Goal: Task Accomplishment & Management: Manage account settings

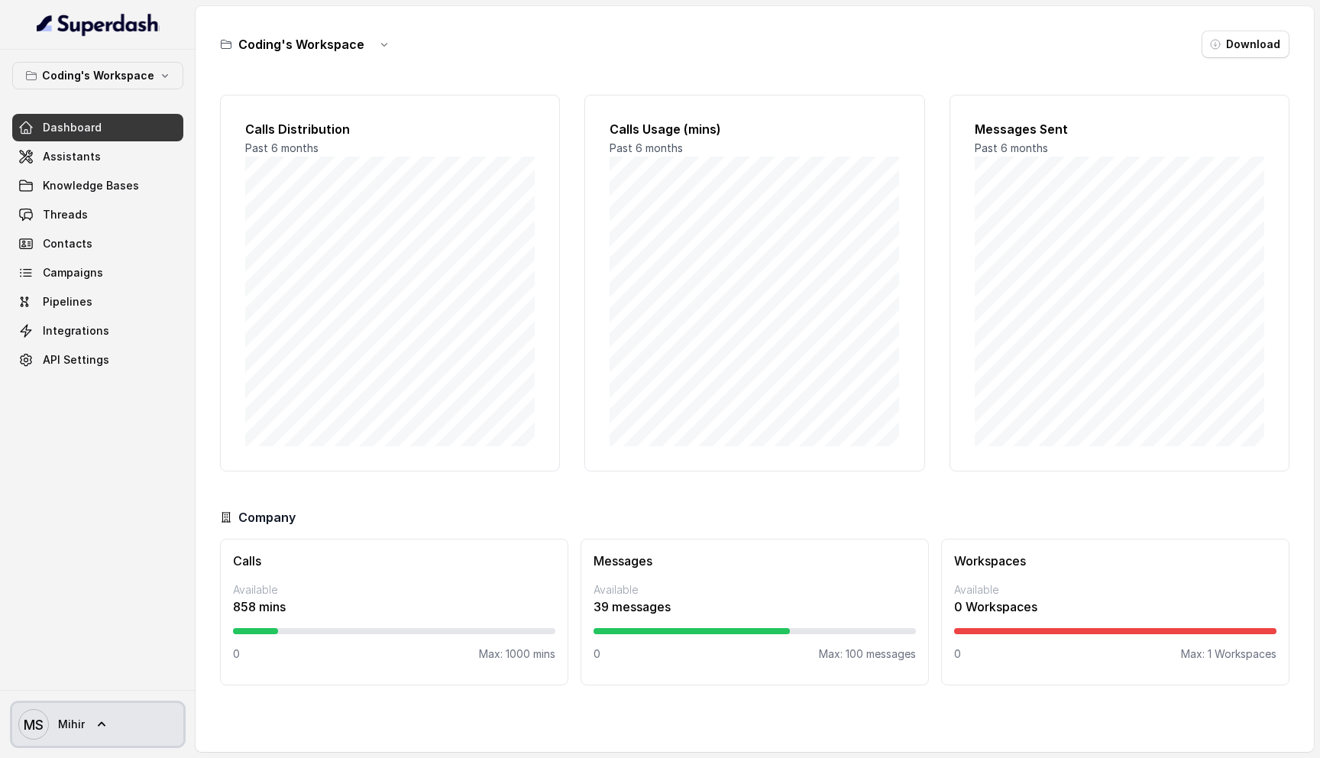
click at [89, 732] on link "MS [PERSON_NAME]" at bounding box center [97, 724] width 171 height 43
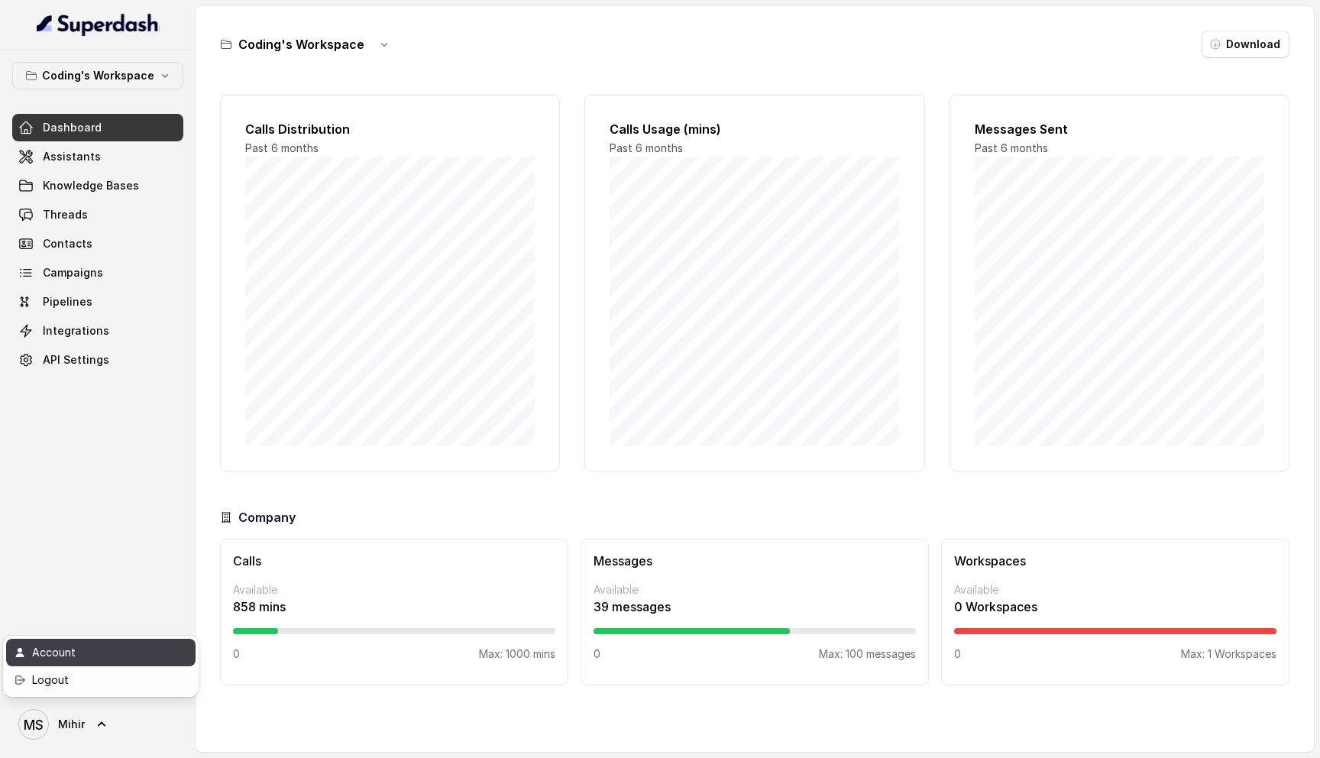
click at [105, 648] on div "Account" at bounding box center [97, 652] width 130 height 18
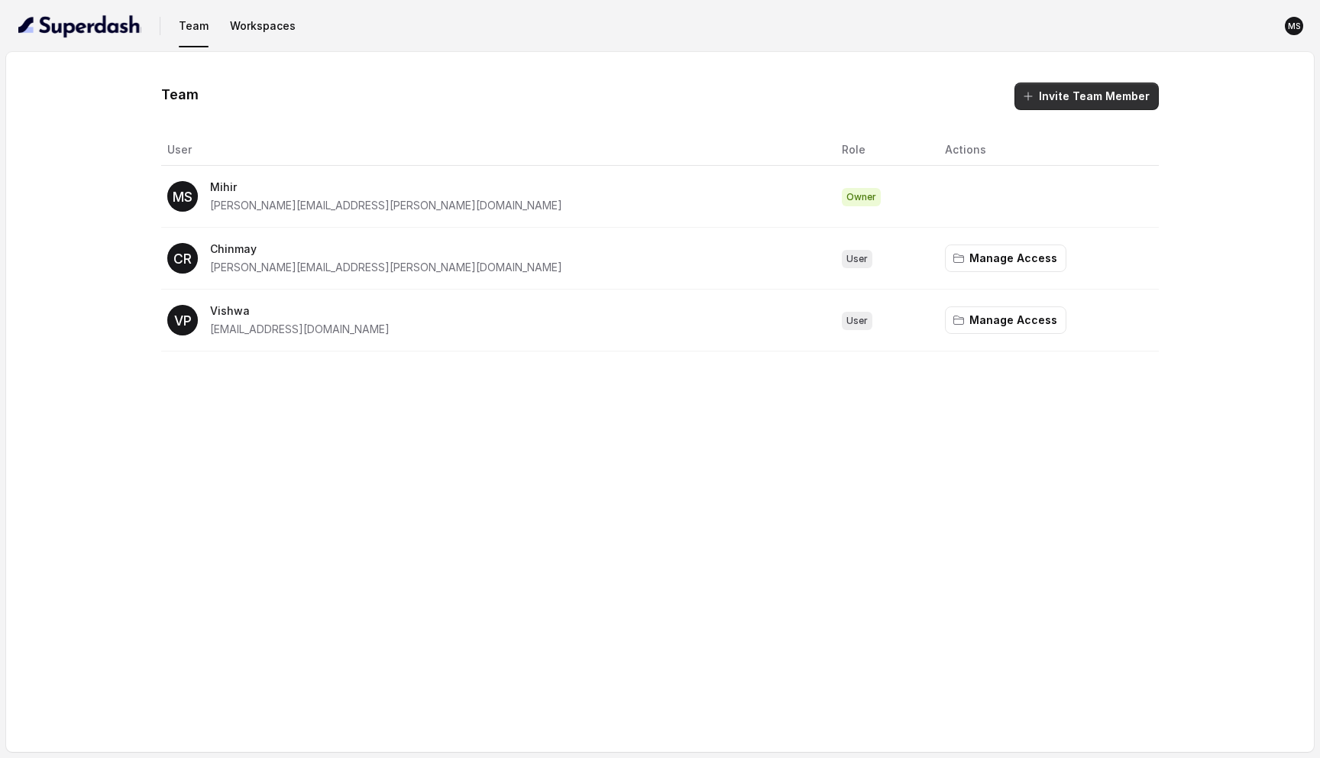
click at [1098, 96] on button "Invite Team Member" at bounding box center [1086, 95] width 144 height 27
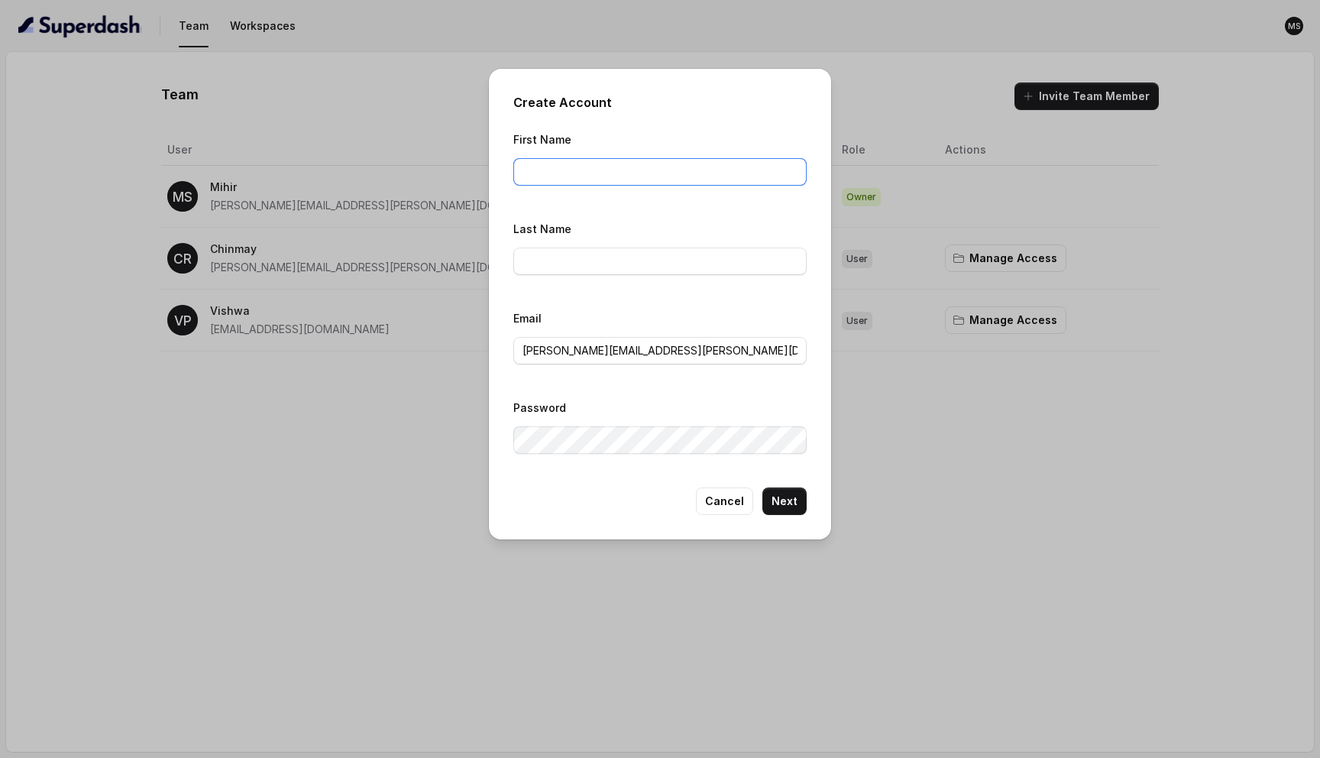
click at [606, 174] on input "First Name" at bounding box center [659, 171] width 293 height 27
paste input "harsh.agarwal@codingninjas.com"
click at [564, 265] on input "Last Name" at bounding box center [659, 260] width 293 height 27
click at [568, 165] on input "harsh.agarwal@codingninjas.com" at bounding box center [659, 171] width 293 height 27
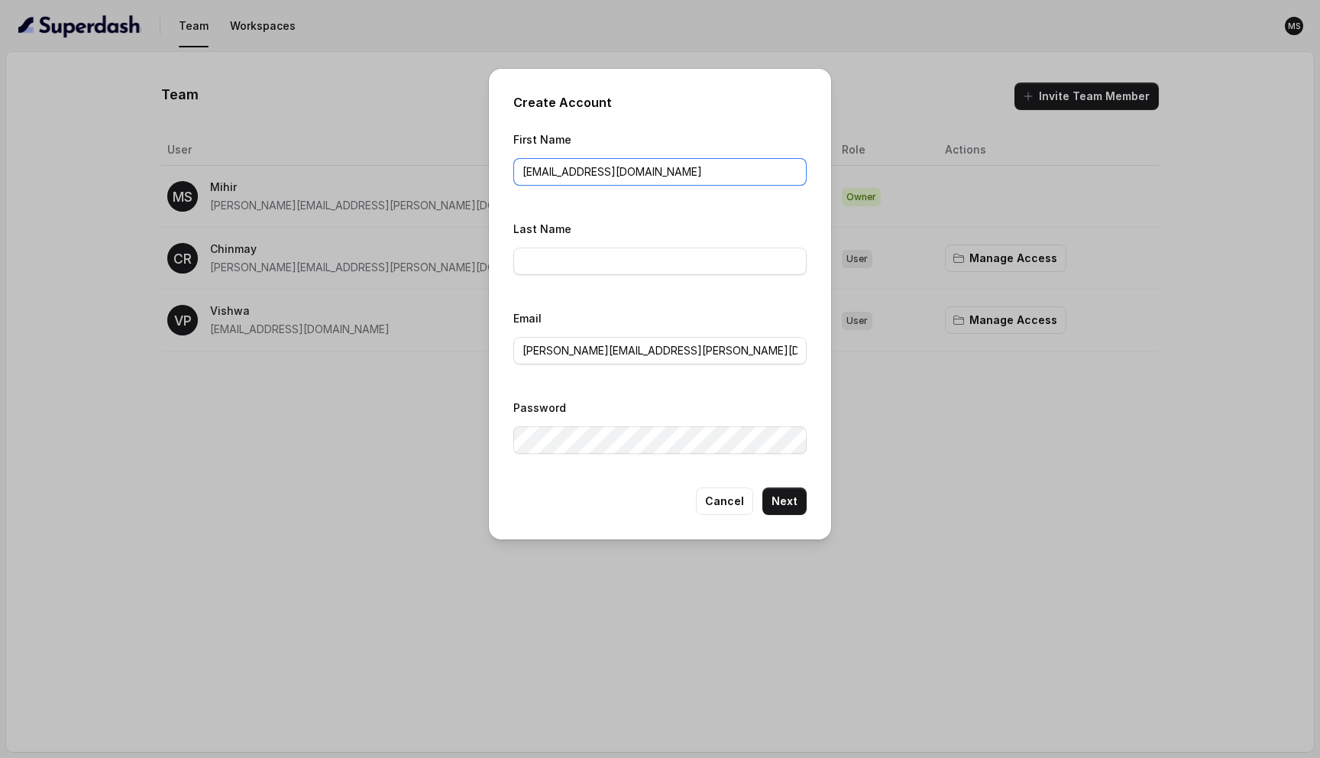
click at [568, 165] on input "harsh.agarwal@codingninjas.com" at bounding box center [659, 171] width 293 height 27
type input "harsh"
click at [553, 258] on input "Last Name" at bounding box center [659, 260] width 293 height 27
type input "A"
type input "Agarwal"
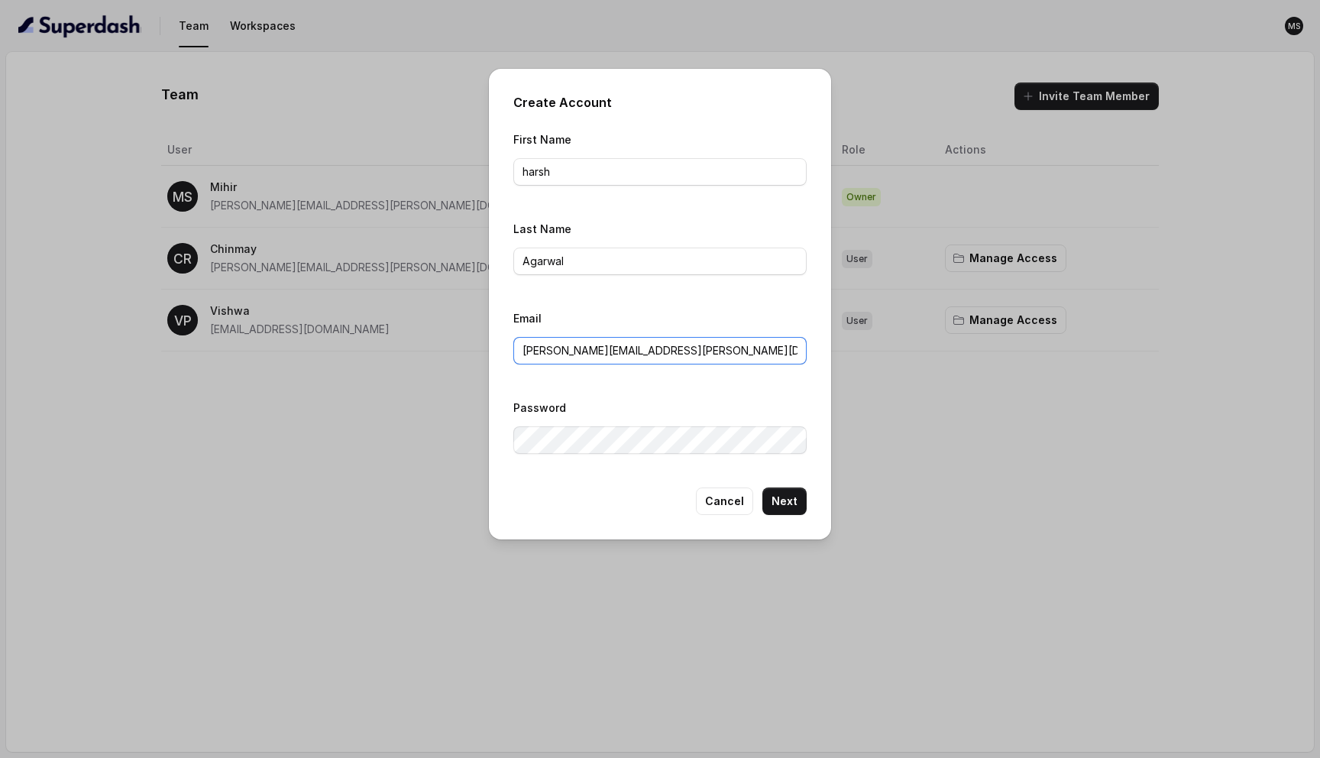
click at [588, 351] on input "mihir.shende@codingninjas.com" at bounding box center [659, 350] width 293 height 27
paste input "harsh.agarwal"
type input "harsh.agarwal@codingninjas.com"
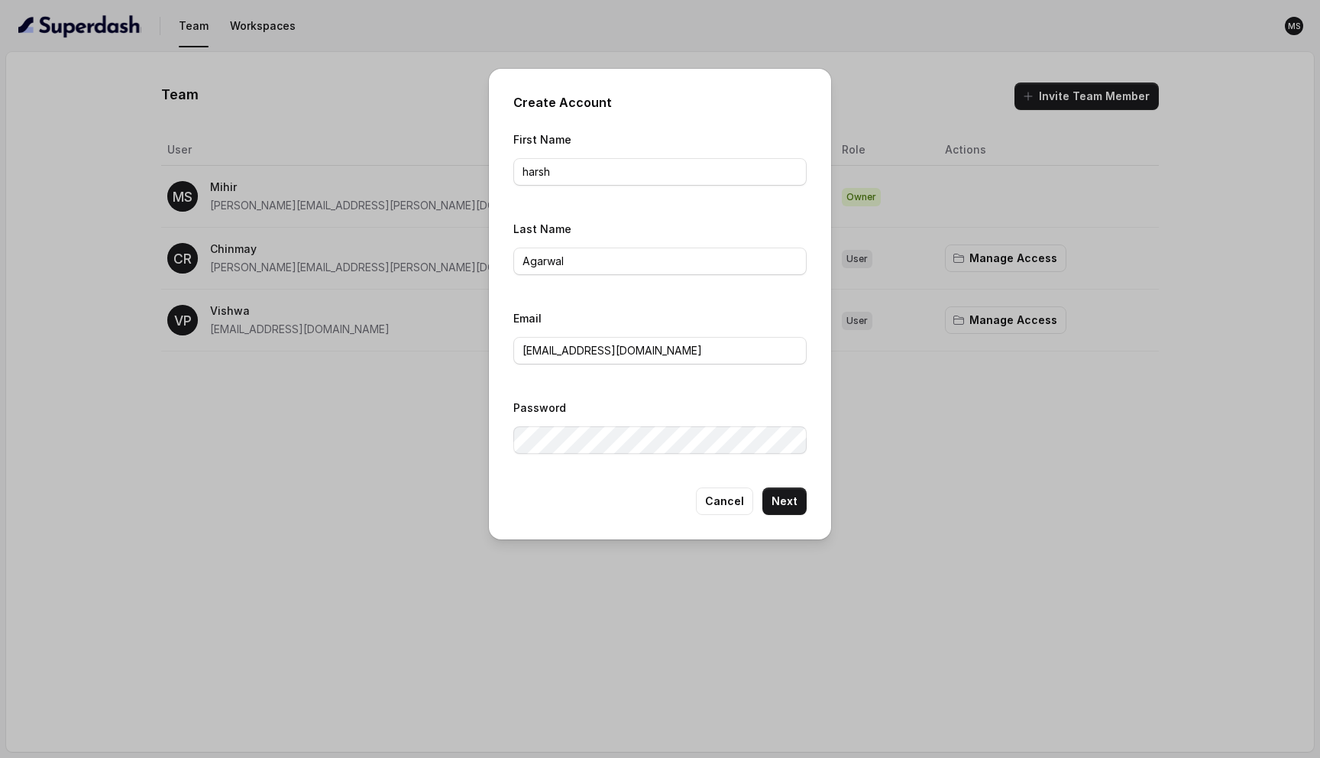
click at [818, 461] on div "Create Account First Name harsh Last Name Agarwal Email harsh.agarwal@codingnin…" at bounding box center [660, 304] width 342 height 471
click at [792, 502] on button "Next" at bounding box center [784, 500] width 44 height 27
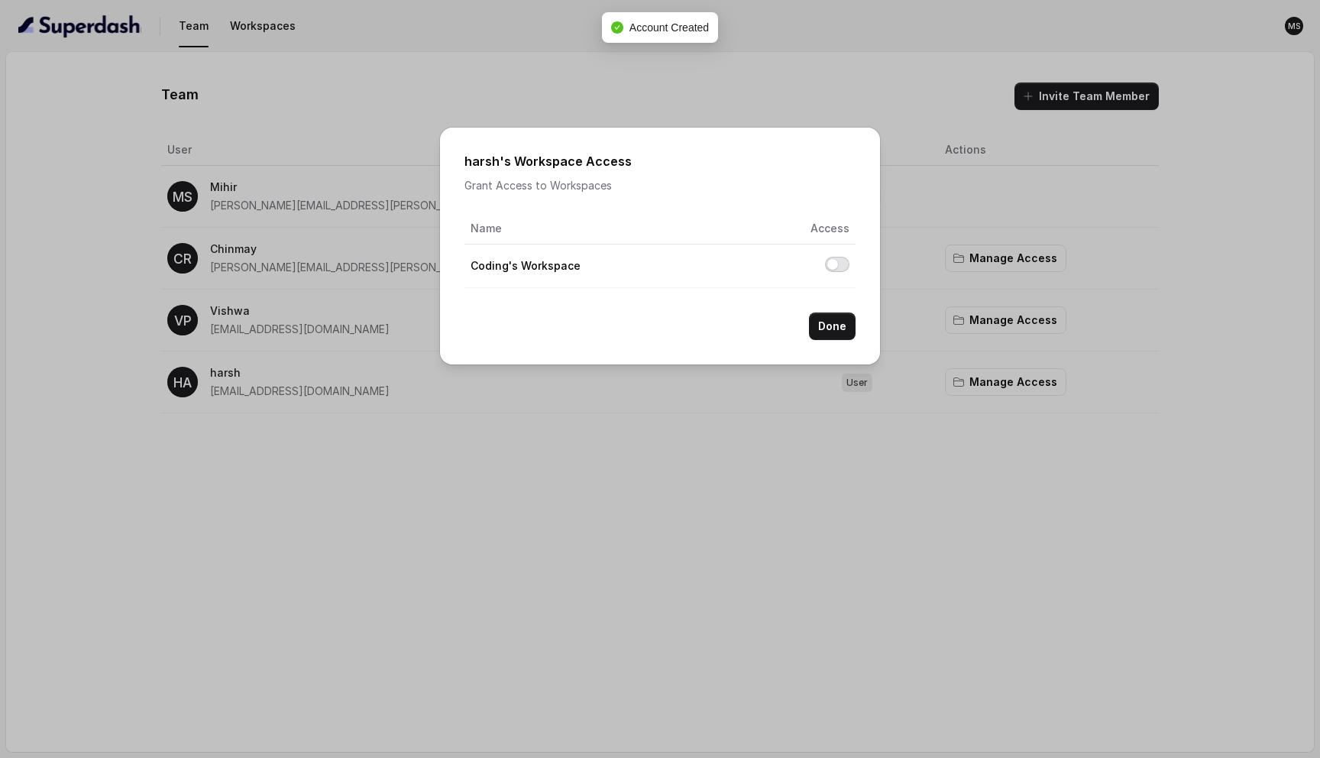
click at [833, 263] on button "Allow access to Coding's Workspace" at bounding box center [837, 264] width 24 height 15
click at [840, 318] on button "Done" at bounding box center [832, 325] width 47 height 27
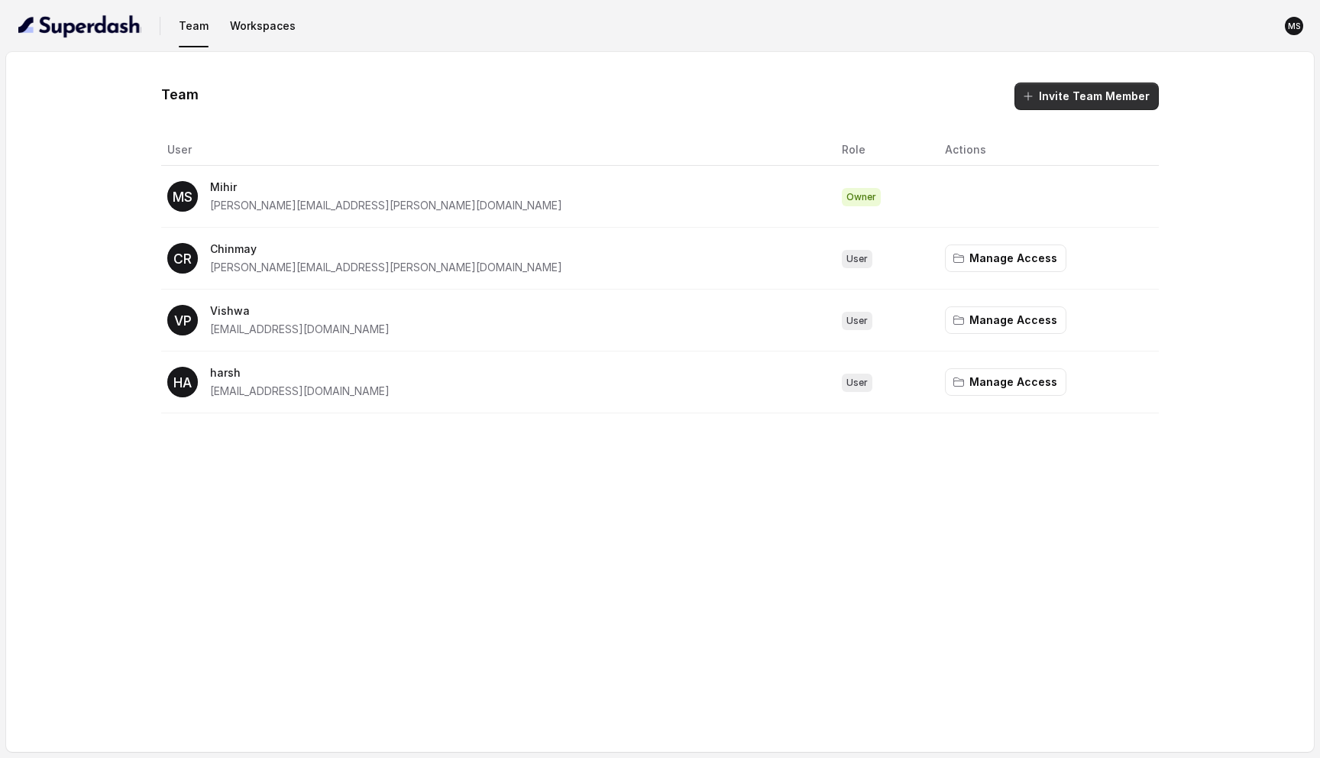
click at [1086, 99] on button "Invite Team Member" at bounding box center [1086, 95] width 144 height 27
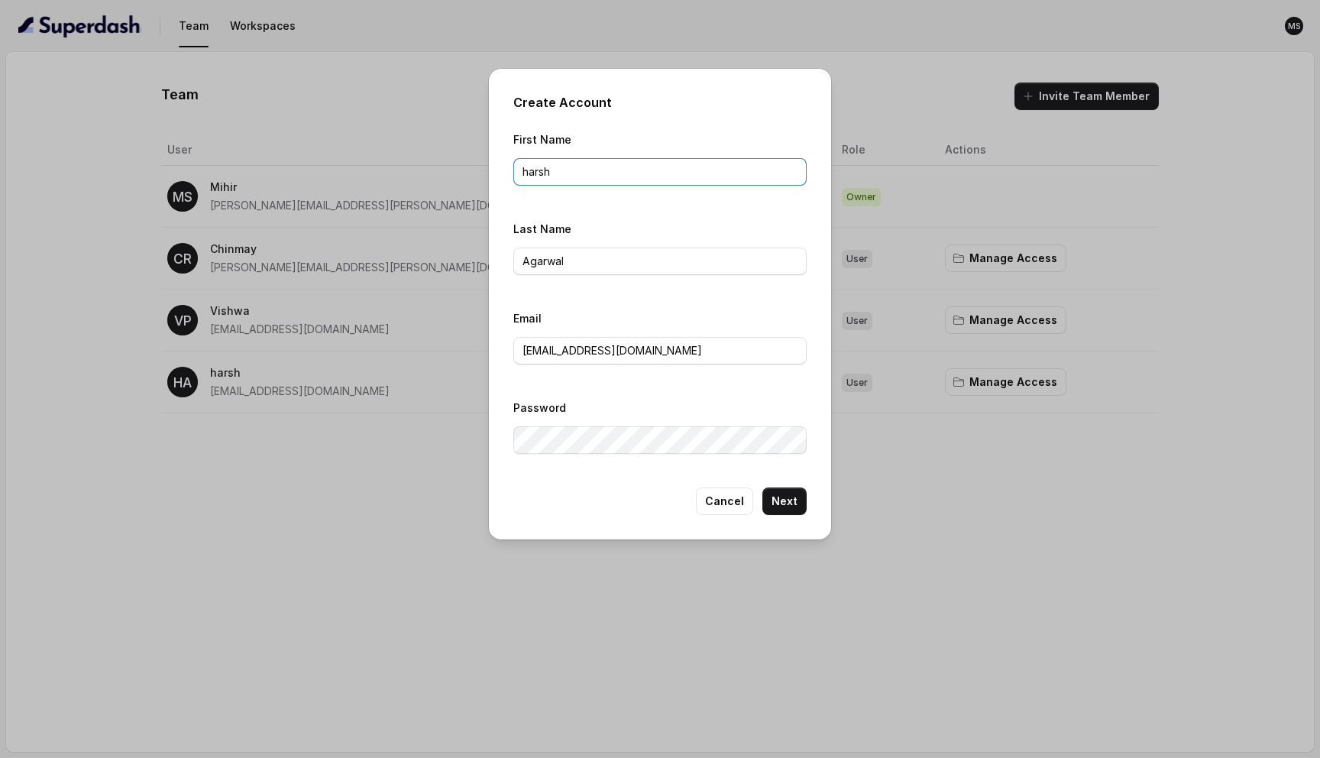
click at [568, 179] on input "harsh" at bounding box center [659, 171] width 293 height 27
type input "Chirag"
click at [589, 249] on input "Agarwal" at bounding box center [659, 260] width 293 height 27
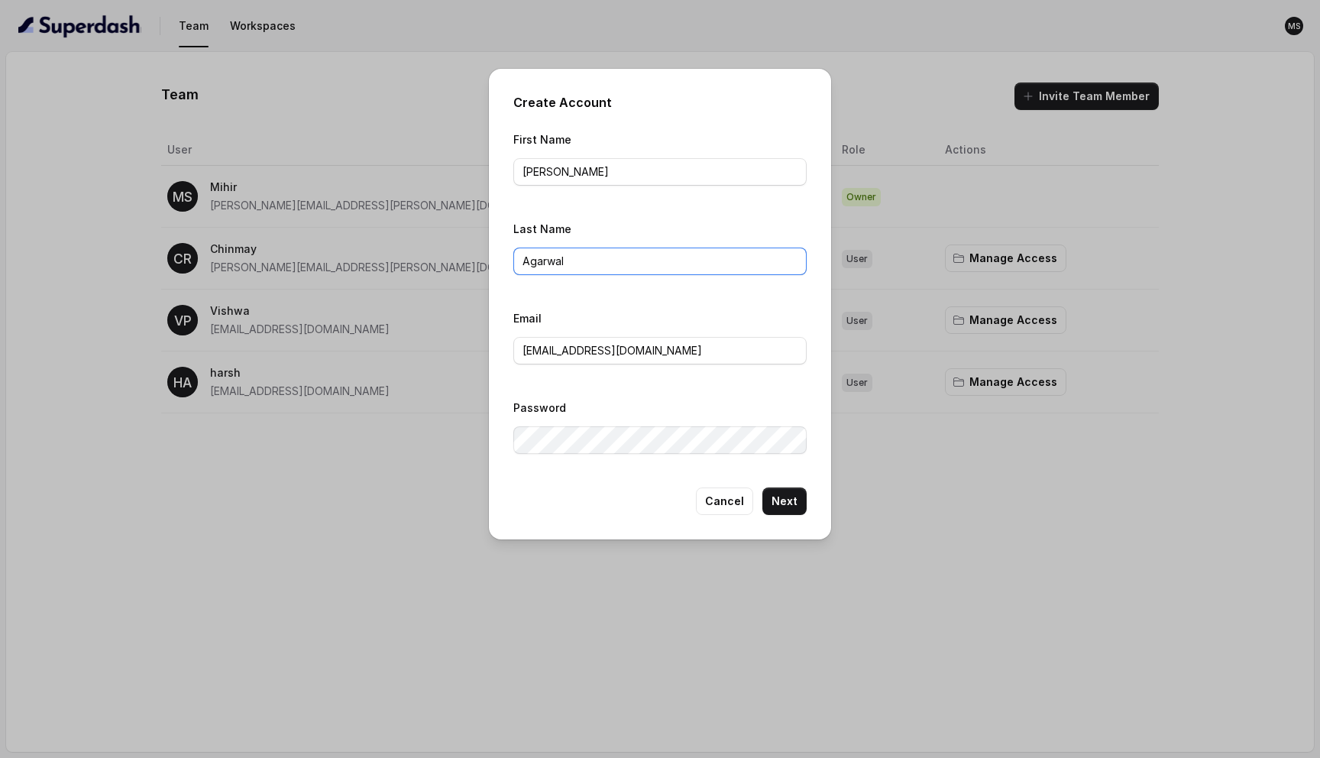
click at [581, 259] on input "Agarwal" at bounding box center [659, 260] width 293 height 27
type input "Garg"
click at [607, 348] on input "harsh.agarwal@codingninjas.com" at bounding box center [659, 350] width 293 height 27
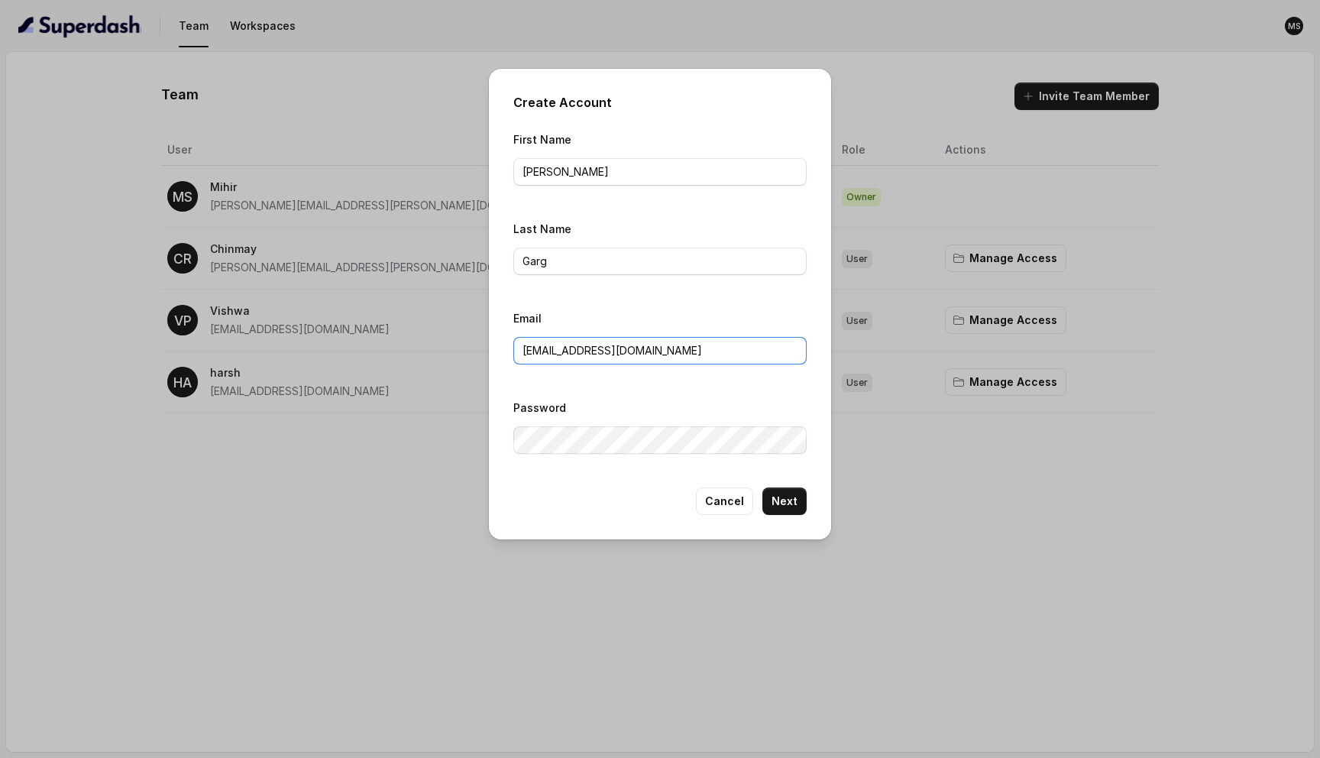
click at [607, 348] on input "harsh.agarwal@codingninjas.com" at bounding box center [659, 350] width 293 height 27
paste input "chirag.garg"
type input "chirag.garg@codingninjas.com"
click at [727, 392] on div "First Name Chirag Last Name Garg Email chirag.garg@codingninjas.com Password" at bounding box center [659, 296] width 293 height 333
click at [788, 503] on button "Next" at bounding box center [784, 500] width 44 height 27
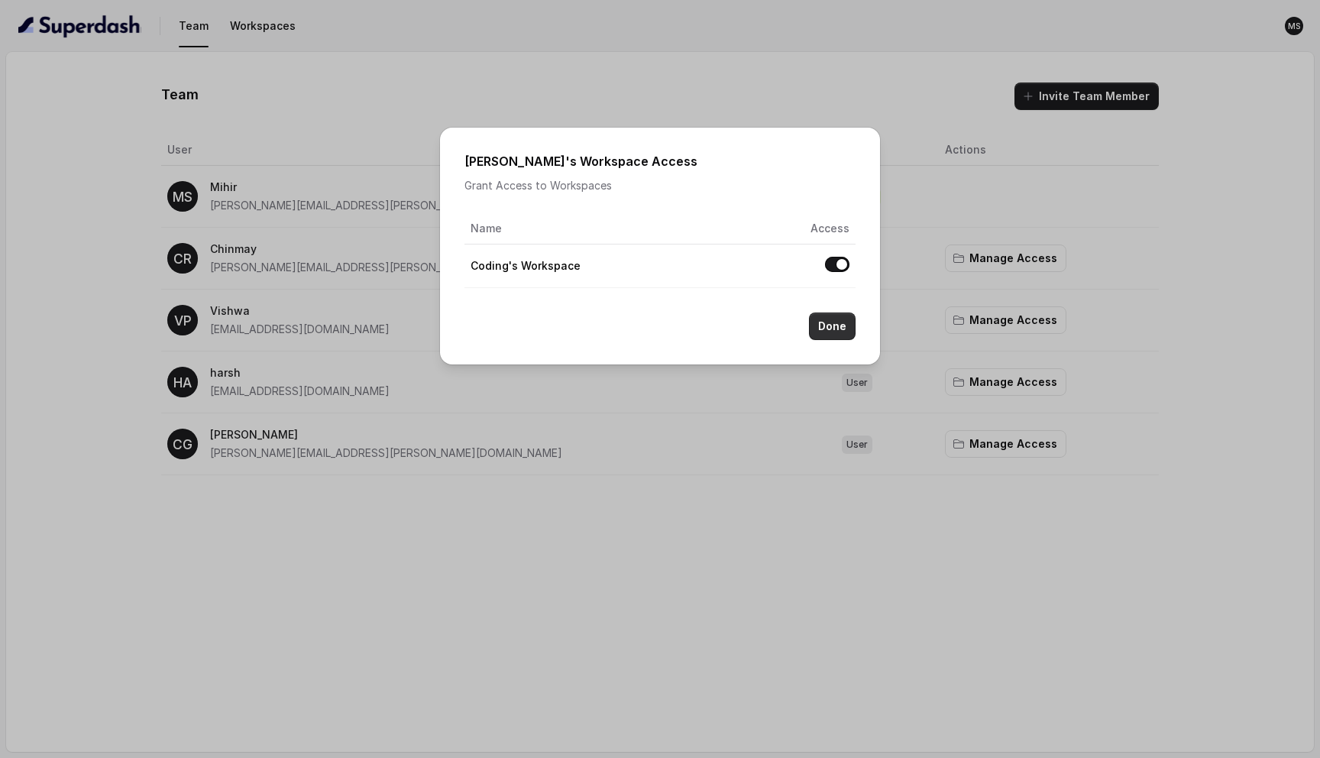
click at [827, 317] on button "Done" at bounding box center [832, 325] width 47 height 27
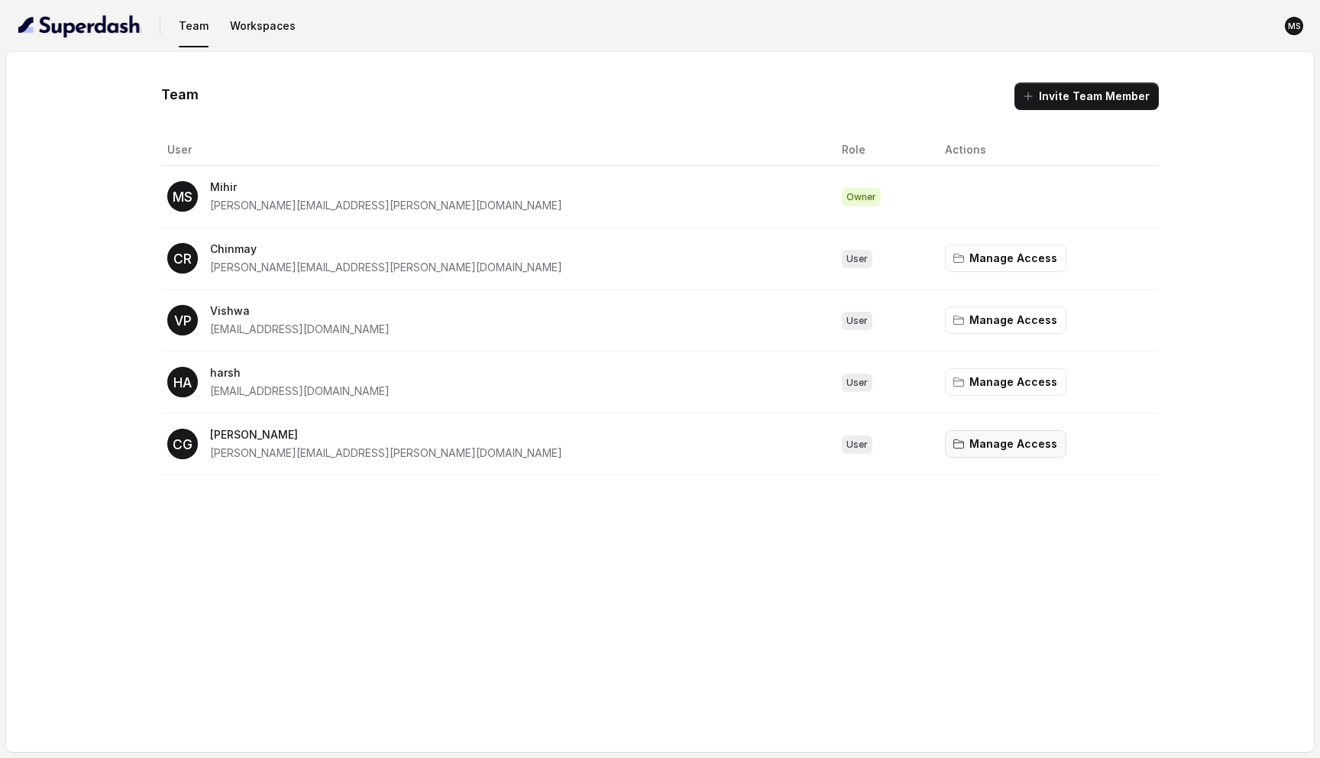
click at [960, 451] on button "Manage Access" at bounding box center [1005, 443] width 121 height 27
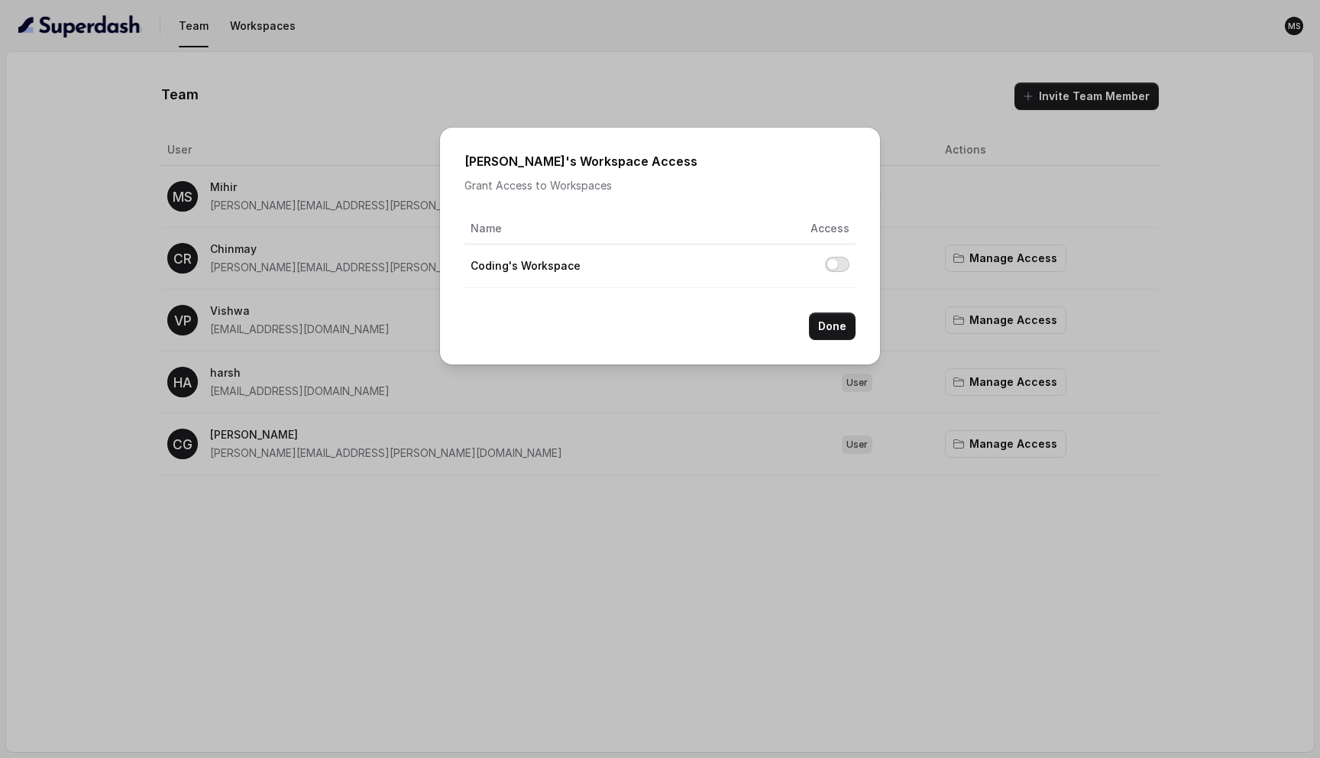
click at [830, 257] on button "Allow access to Coding's Workspace" at bounding box center [837, 264] width 24 height 15
click at [835, 322] on button "Done" at bounding box center [832, 325] width 47 height 27
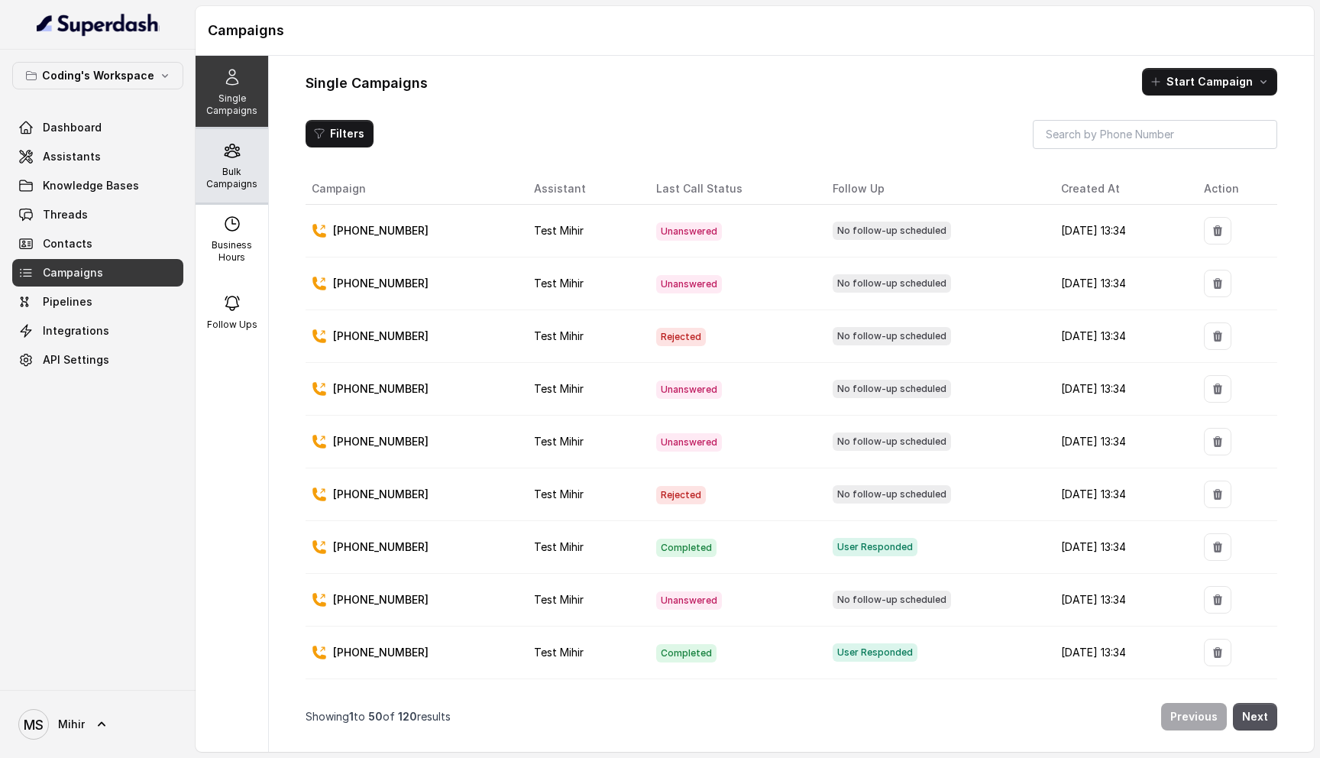
click at [228, 162] on div "Bulk Campaigns" at bounding box center [232, 165] width 73 height 73
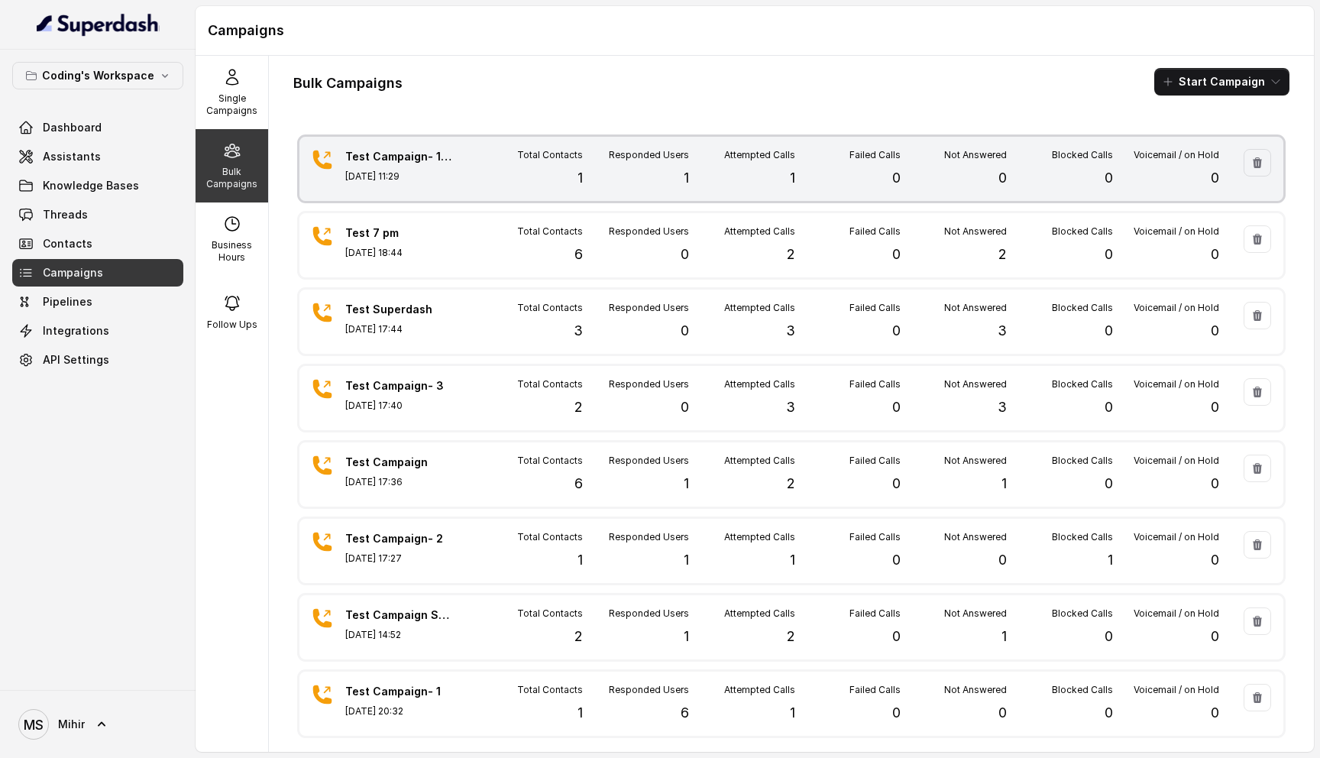
scroll to position [157, 0]
